Goal: Task Accomplishment & Management: Use online tool/utility

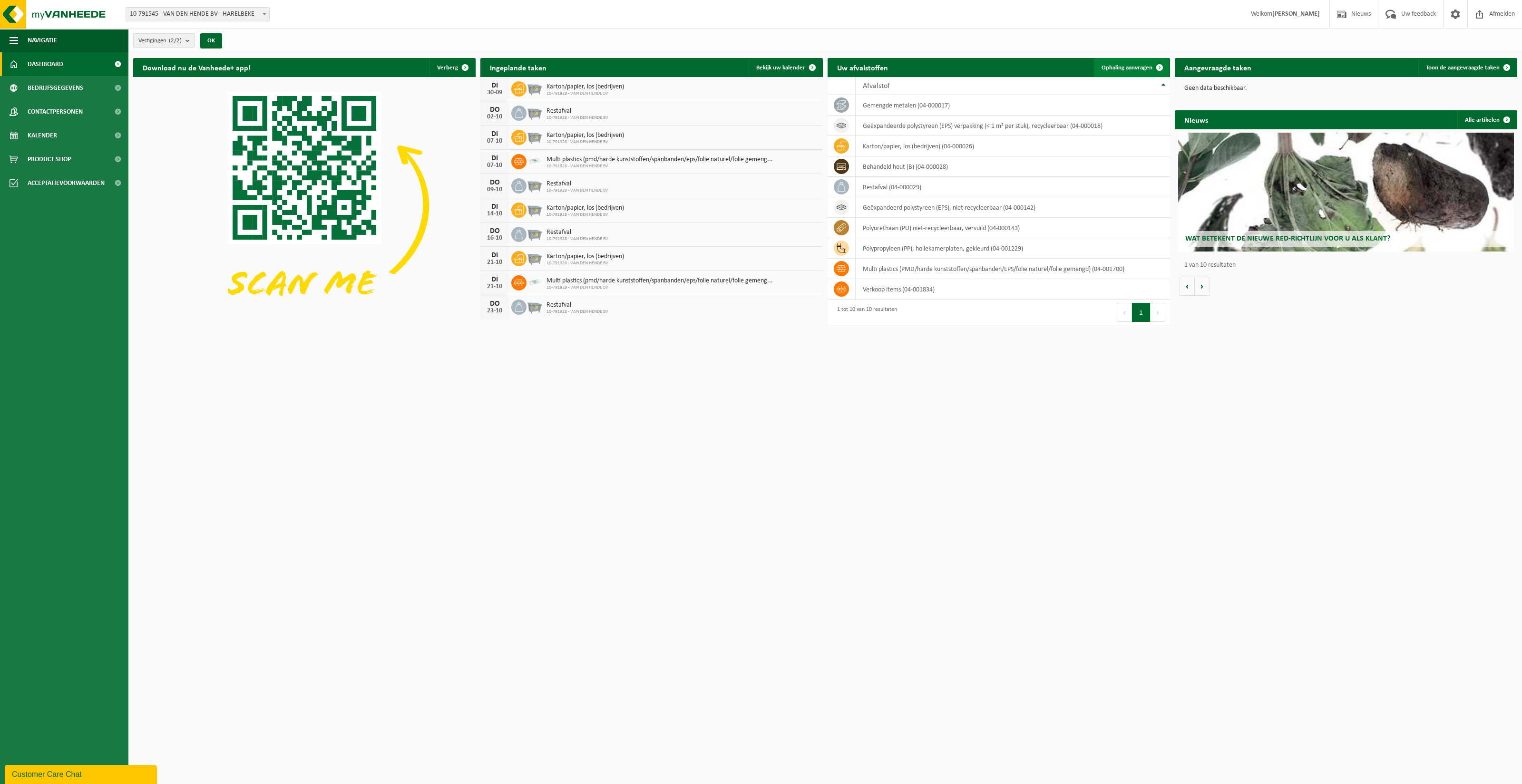
click at [1111, 64] on span "Ophaling aanvragen" at bounding box center [1127, 67] width 51 height 6
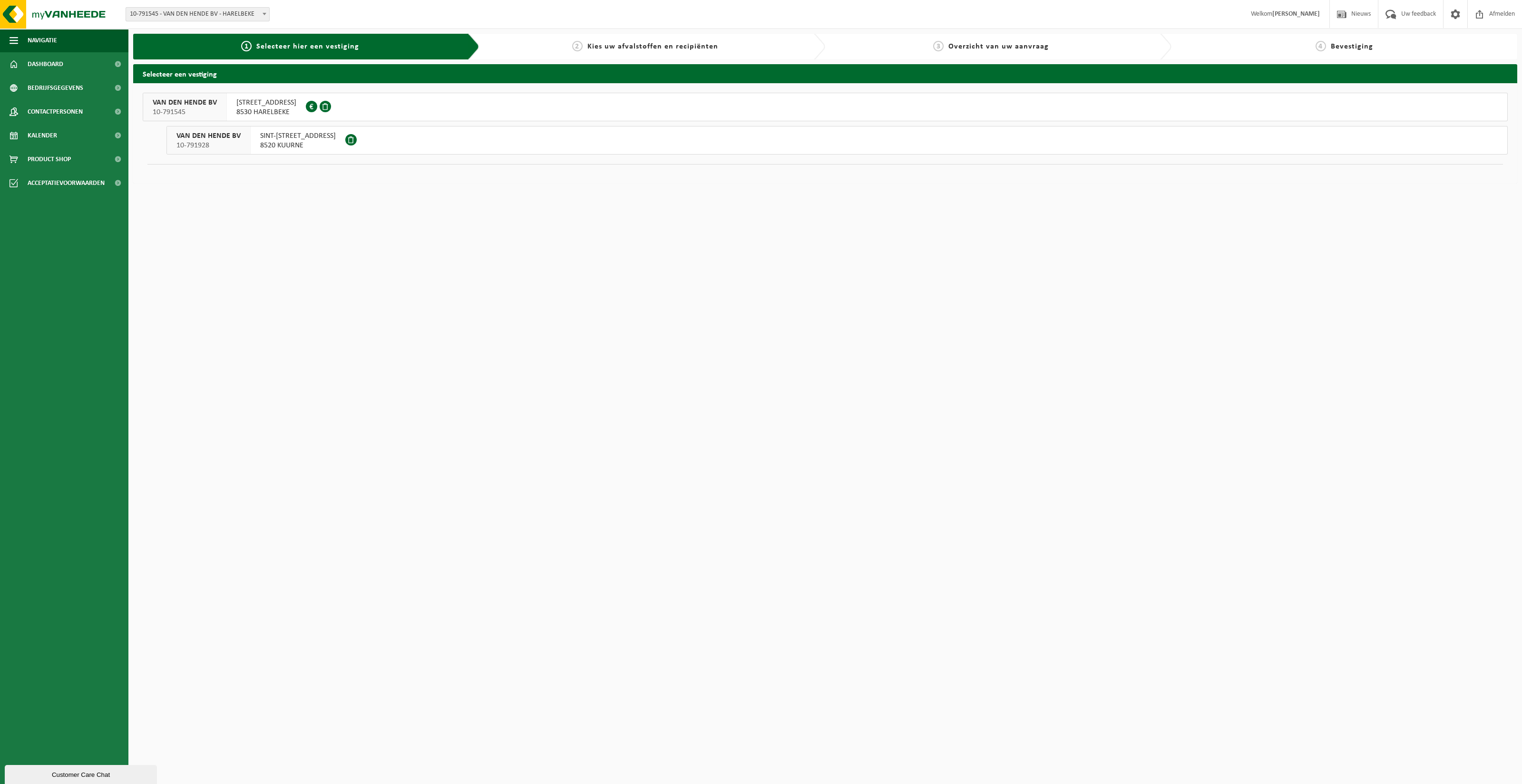
click at [267, 135] on span "SINT-[STREET_ADDRESS]" at bounding box center [298, 136] width 76 height 9
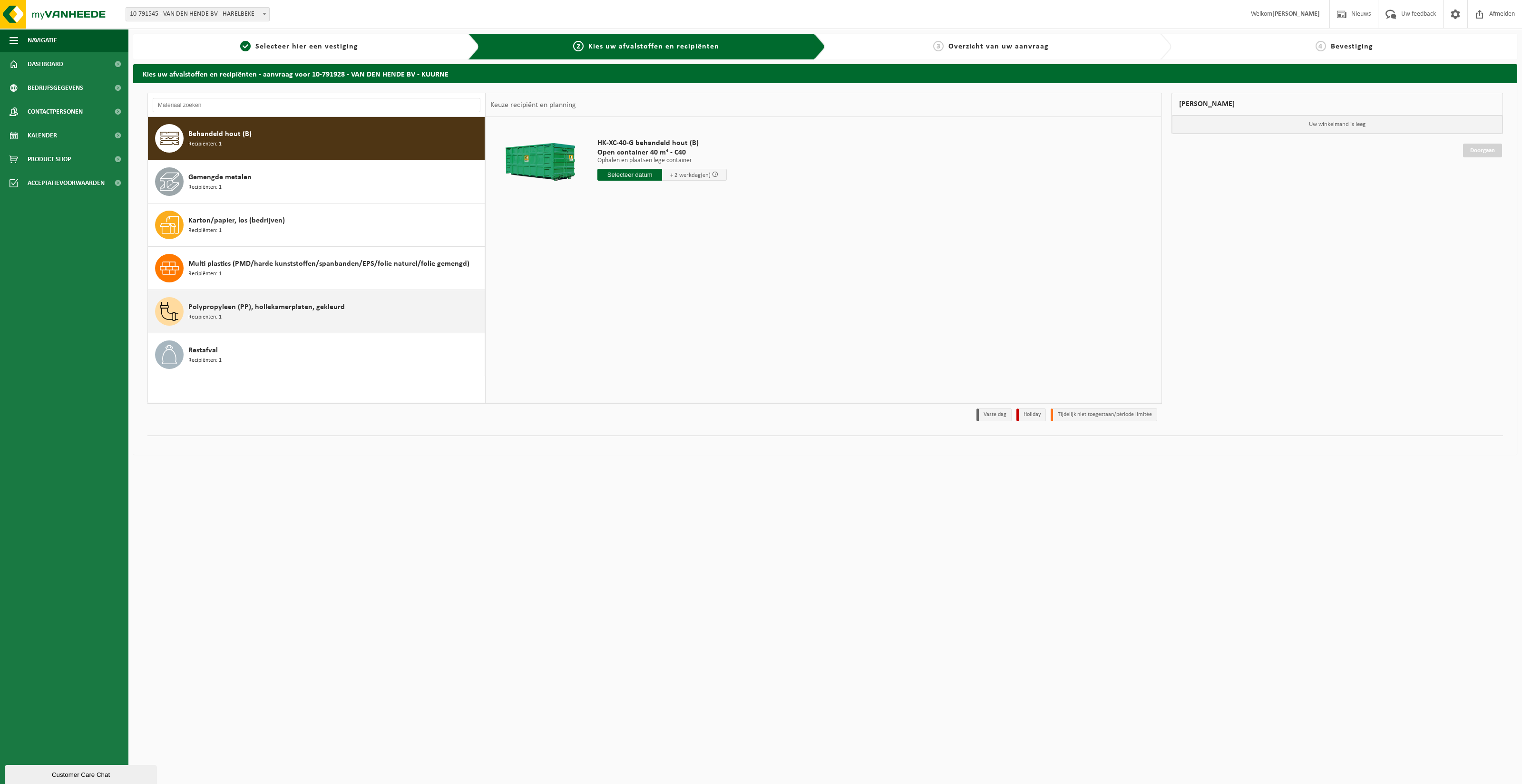
click at [357, 295] on div "Polypropyleen (PP), hollekamerplaten, gekleurd Recipiënten: 1" at bounding box center [316, 311] width 337 height 43
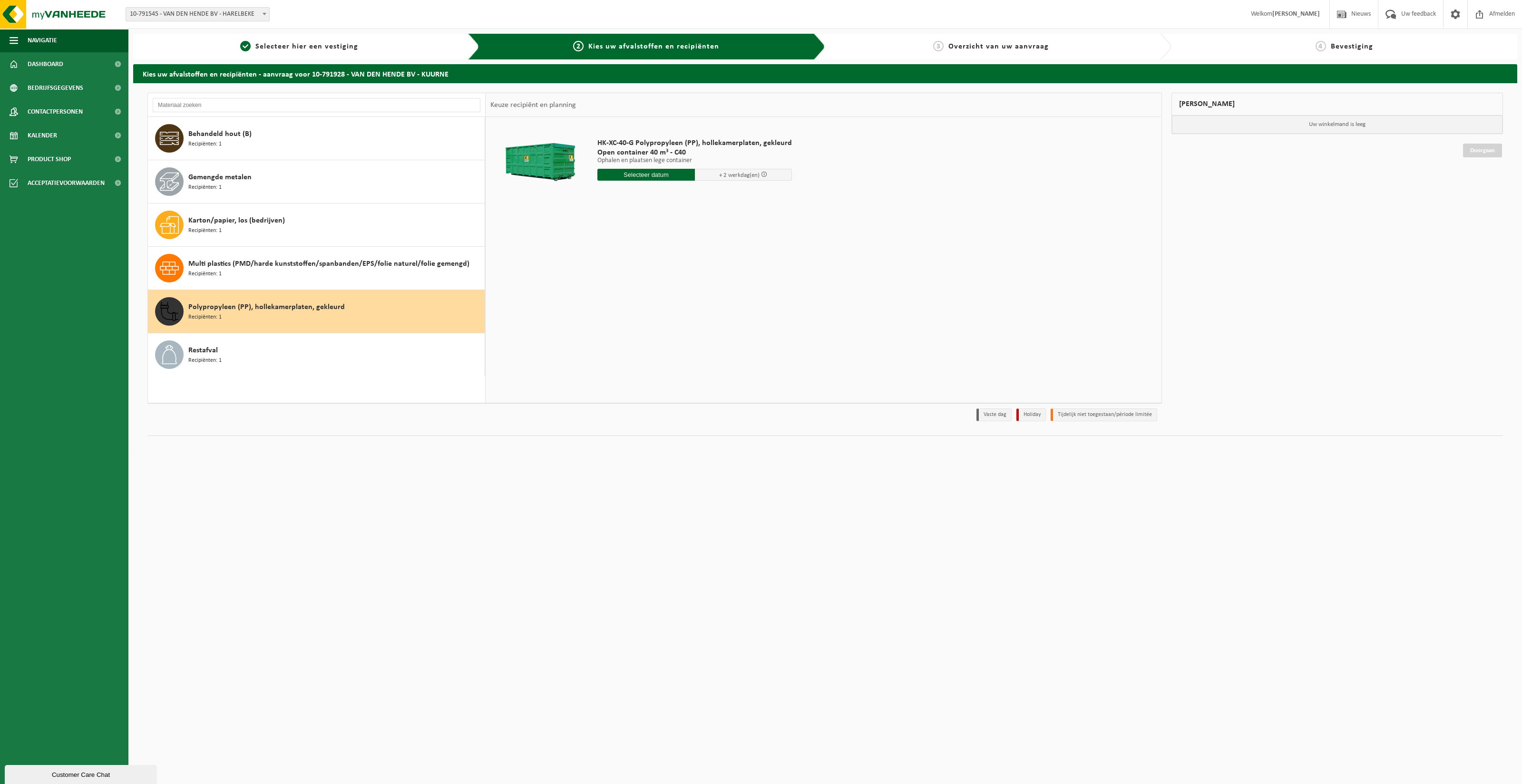
click at [652, 179] on input "text" at bounding box center [646, 175] width 97 height 12
click at [652, 225] on div "2" at bounding box center [656, 229] width 17 height 15
type input "Van 2025-10-02"
click at [640, 211] on button "In winkelmand" at bounding box center [625, 211] width 53 height 15
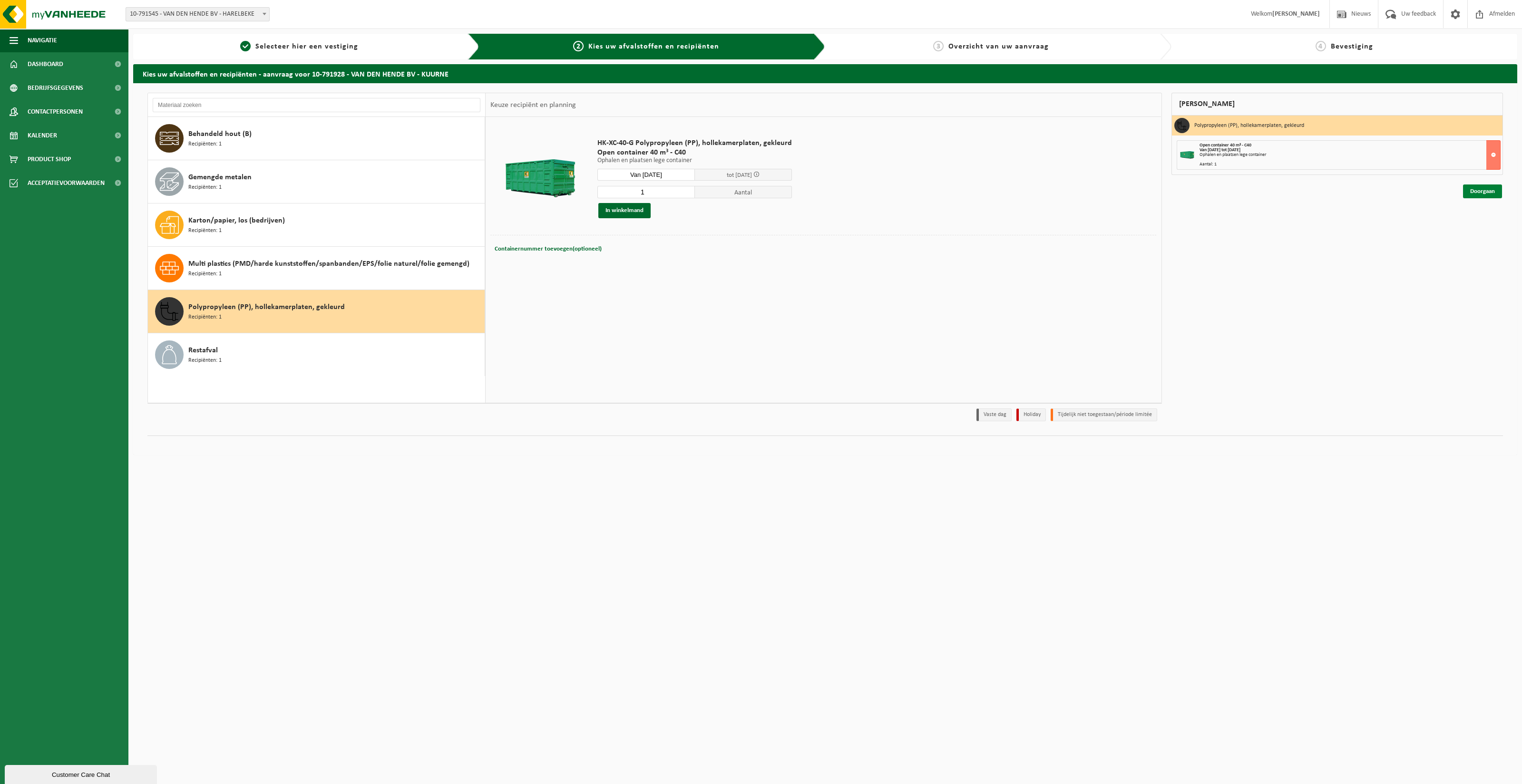
click at [1475, 189] on link "Doorgaan" at bounding box center [1482, 191] width 39 height 14
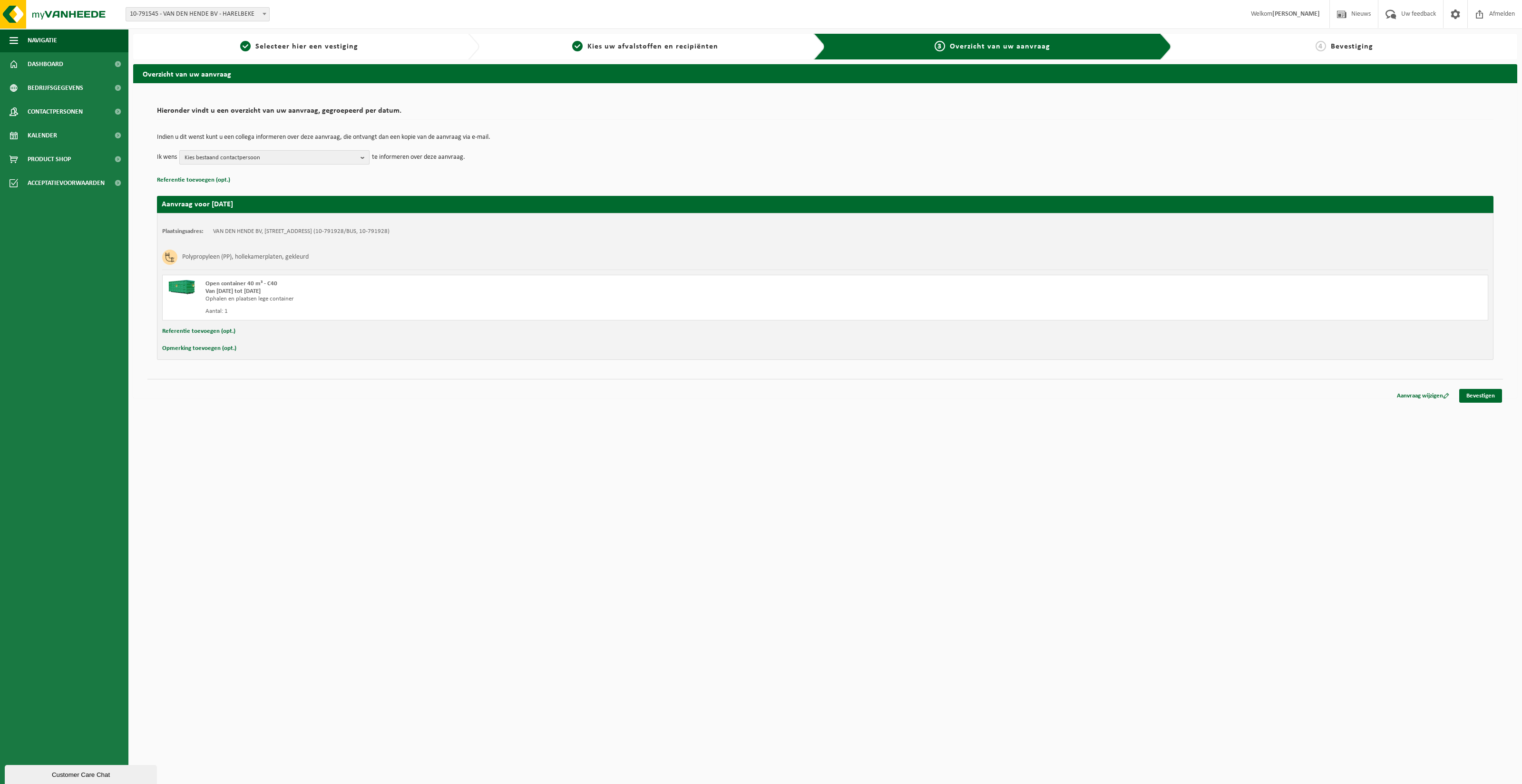
click at [281, 155] on span "Kies bestaand contactpersoon" at bounding box center [270, 158] width 172 height 14
click at [384, 456] on html "Vestiging: 10-791545 - VAN DEN HENDE BV - HARELBEKE 10-791928 - VAN DEN HENDE B…" at bounding box center [761, 392] width 1522 height 784
click at [515, 119] on h2 "Hieronder vindt u een overzicht van uw aanvraag, gegroepeerd per datum." at bounding box center [825, 113] width 1336 height 13
click at [306, 162] on span "Kies bestaand contactpersoon" at bounding box center [270, 158] width 172 height 14
click at [235, 212] on label "SAMIRA IDRISI ( samira@vandenhende.be )" at bounding box center [274, 210] width 181 height 14
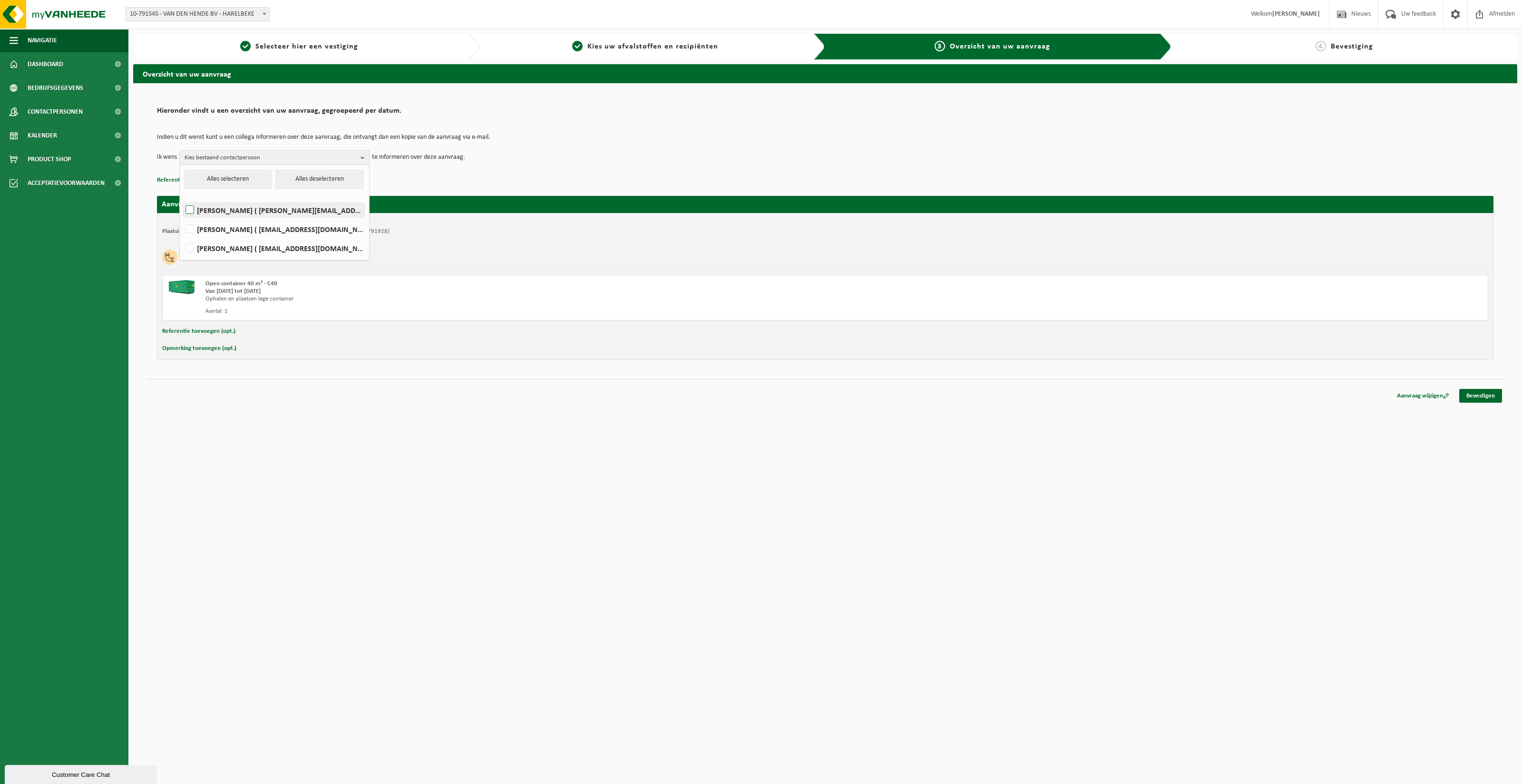
click at [182, 199] on input "SAMIRA IDRISI ( samira@vandenhende.be )" at bounding box center [182, 198] width 1 height 1
checkbox input "true"
click at [526, 461] on html "Vestiging: 10-791545 - VAN DEN HENDE BV - HARELBEKE 10-791928 - VAN DEN HENDE B…" at bounding box center [761, 392] width 1522 height 784
click at [1488, 393] on link "Bevestigen" at bounding box center [1481, 395] width 43 height 14
